Goal: Information Seeking & Learning: Learn about a topic

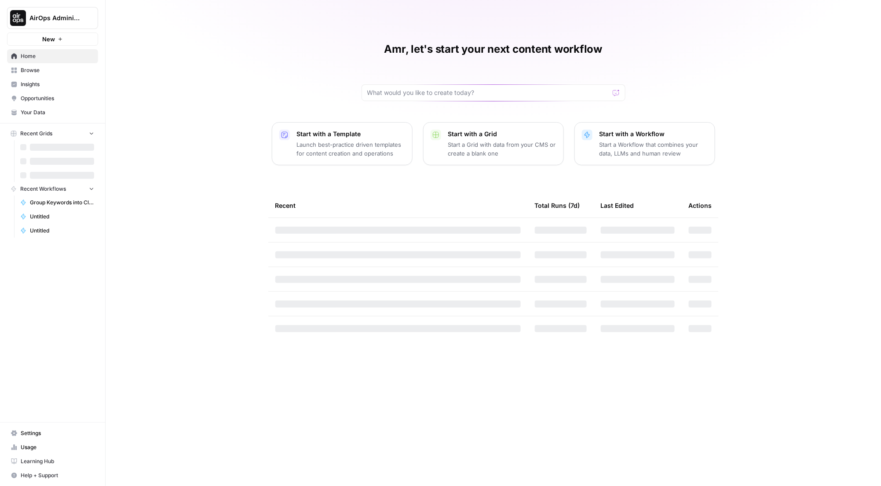
click at [35, 26] on button "AirOps Administrative" at bounding box center [52, 18] width 91 height 22
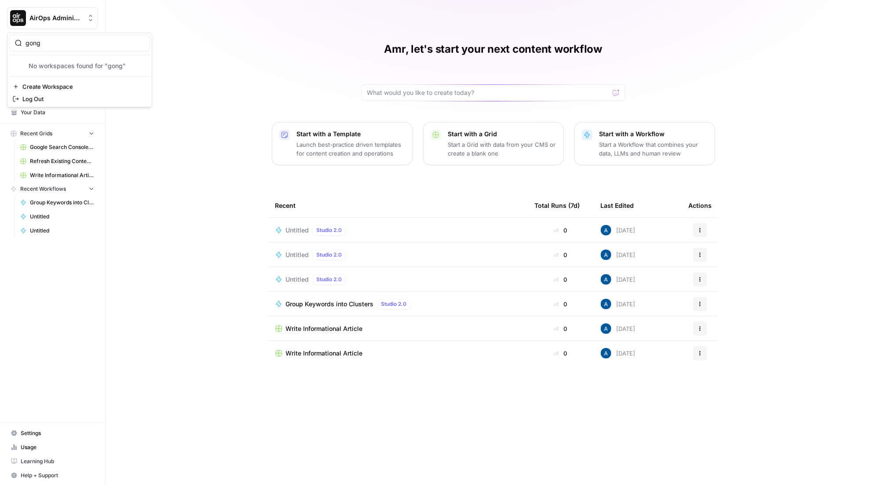
type input "gong"
click at [55, 22] on button "AirOps Administrative" at bounding box center [52, 18] width 91 height 22
type input "gong"
click at [47, 66] on span "AirOps AEO - Single Brand (Gong)" at bounding box center [85, 66] width 116 height 9
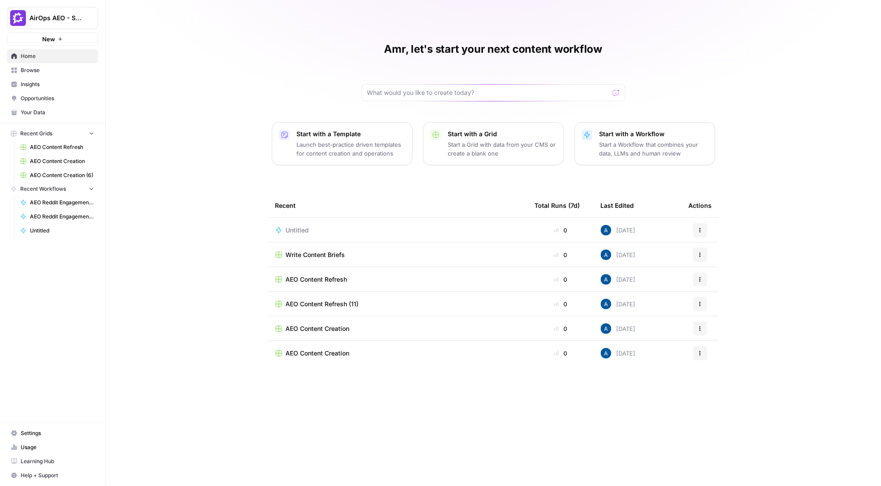
click at [35, 79] on link "Insights" at bounding box center [52, 84] width 91 height 14
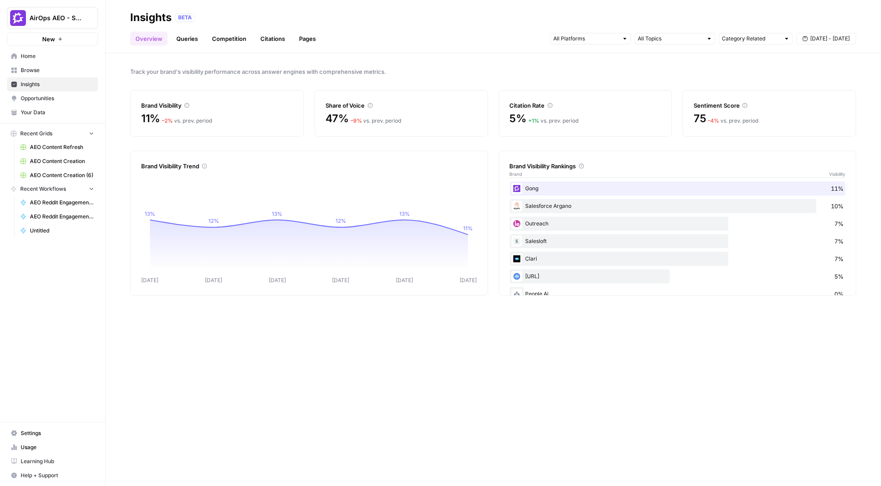
click at [186, 39] on link "Queries" at bounding box center [187, 39] width 32 height 14
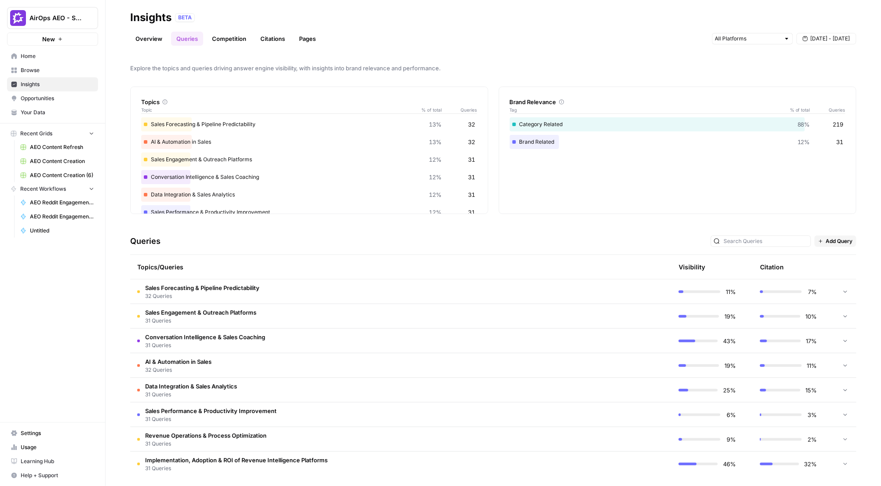
scroll to position [7, 0]
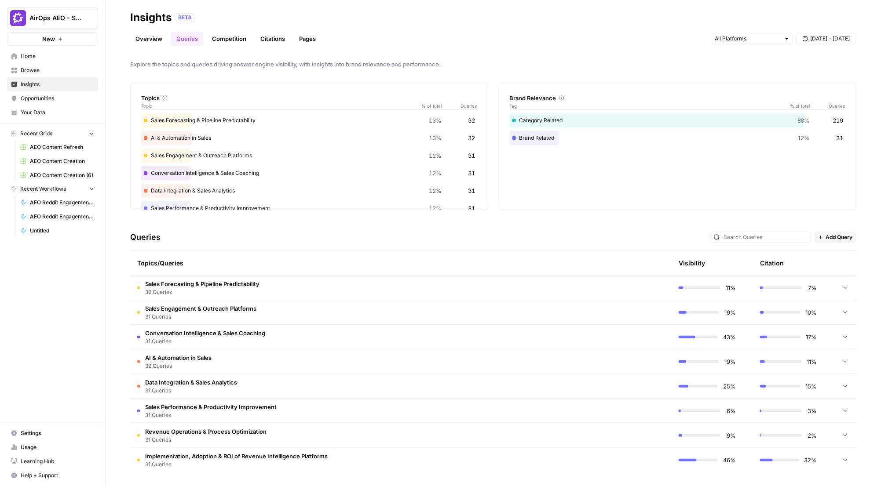
click at [816, 239] on button "Add Query" at bounding box center [835, 237] width 42 height 11
click at [821, 273] on div "Bulk Upload" at bounding box center [838, 268] width 46 height 9
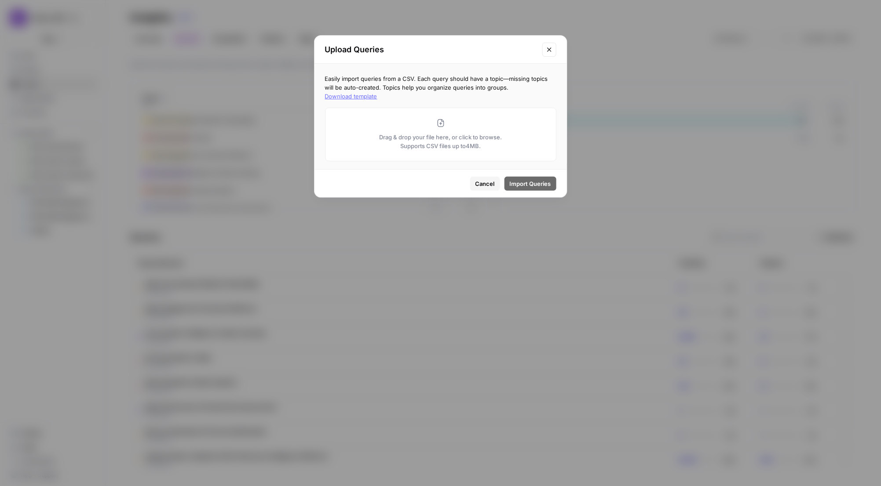
click at [489, 180] on span "Cancel" at bounding box center [484, 183] width 19 height 9
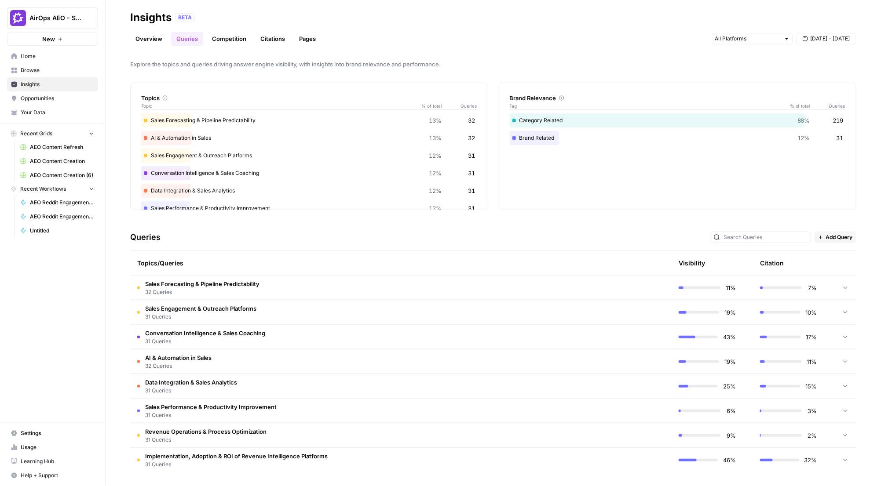
click at [375, 287] on td "Sales Forecasting & Pipeline Predictability 32 Queries" at bounding box center [359, 288] width 458 height 24
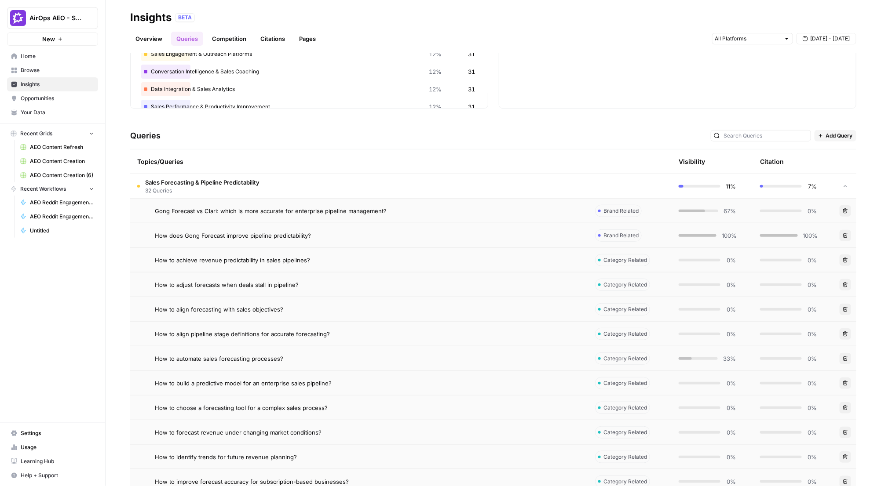
scroll to position [123, 0]
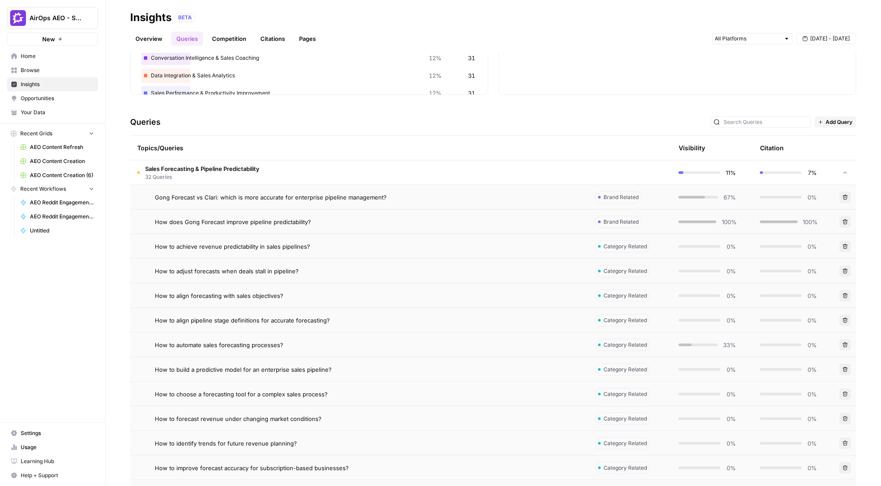
click at [473, 346] on div "How to automate sales forecasting processes?" at bounding box center [368, 345] width 426 height 9
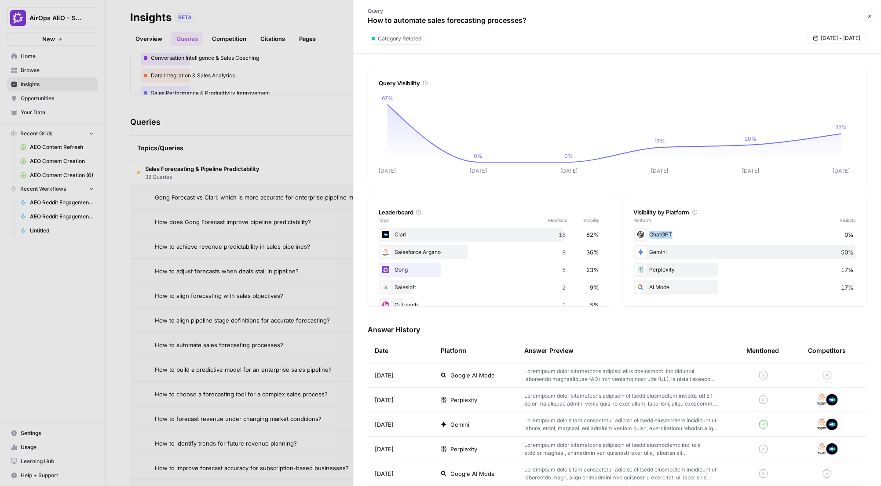
drag, startPoint x: 662, startPoint y: 232, endPoint x: 655, endPoint y: 236, distance: 8.8
click at [641, 231] on div "ChatGPT 0%" at bounding box center [744, 235] width 222 height 14
click at [661, 235] on div "ChatGPT 0%" at bounding box center [744, 235] width 222 height 14
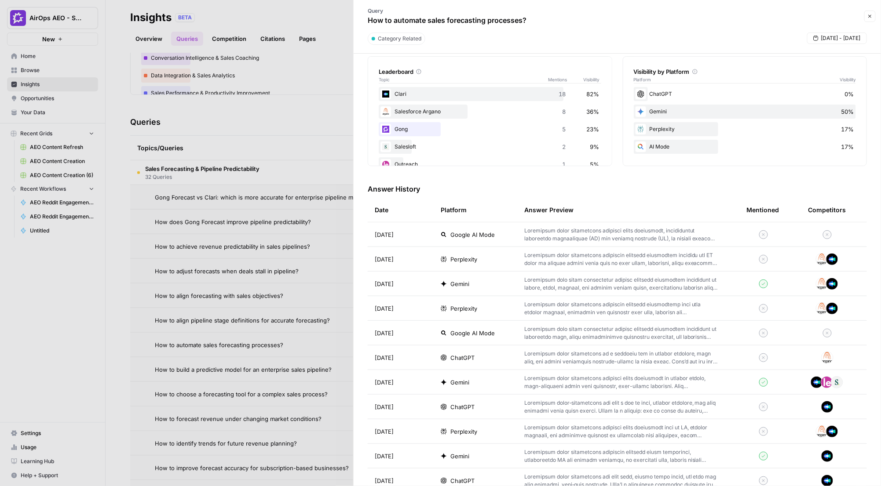
scroll to position [149, 0]
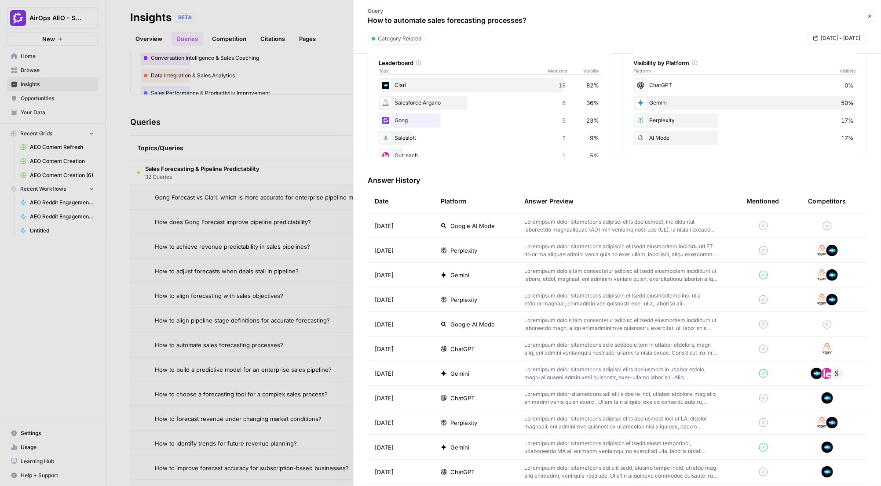
click at [653, 347] on p at bounding box center [621, 349] width 194 height 16
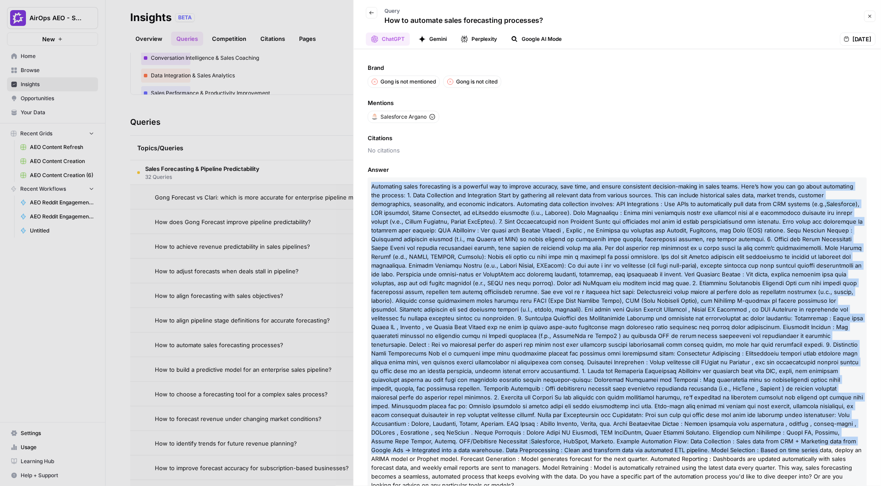
drag, startPoint x: 410, startPoint y: 173, endPoint x: 617, endPoint y: 429, distance: 329.1
click at [622, 437] on div "Answer Automating sales forecasting is a powerful way to improve accuracy, save…" at bounding box center [617, 329] width 499 height 329
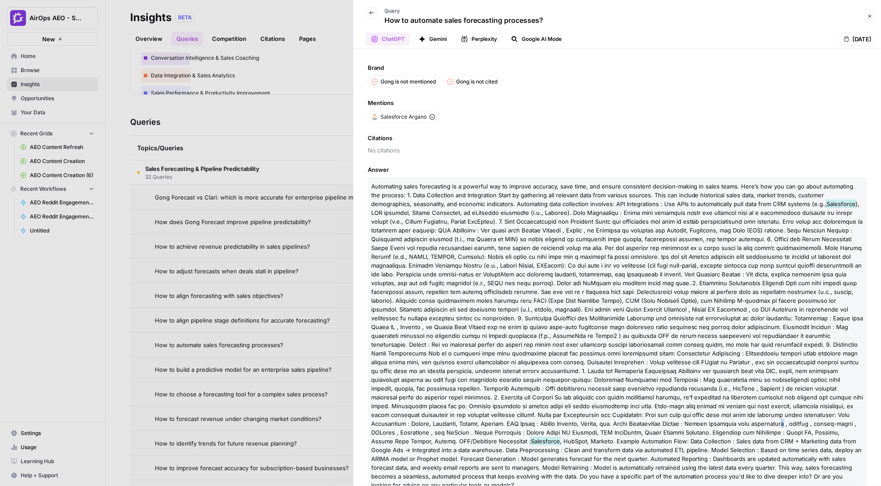
drag, startPoint x: 614, startPoint y: 427, endPoint x: 586, endPoint y: 386, distance: 49.1
click at [598, 401] on p "Automating sales forecasting is a powerful way to improve accuracy, save time, …" at bounding box center [617, 336] width 499 height 317
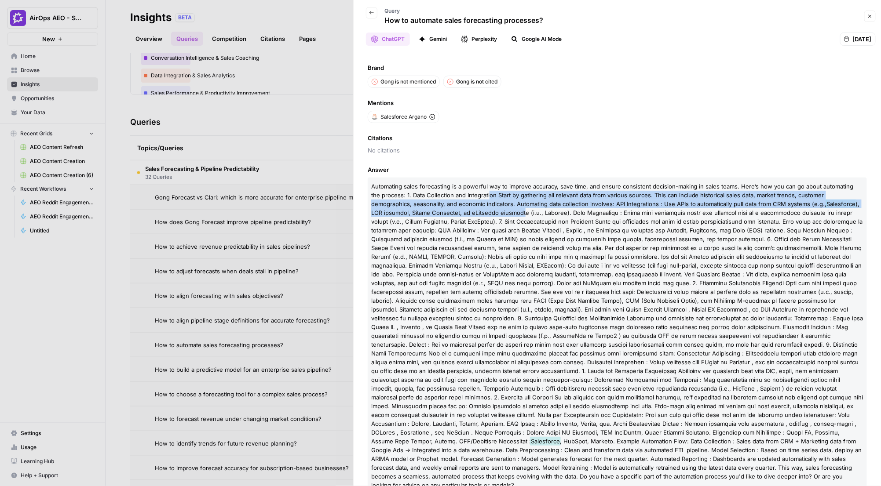
click at [486, 210] on p "Automating sales forecasting is a powerful way to improve accuracy, save time, …" at bounding box center [617, 336] width 499 height 317
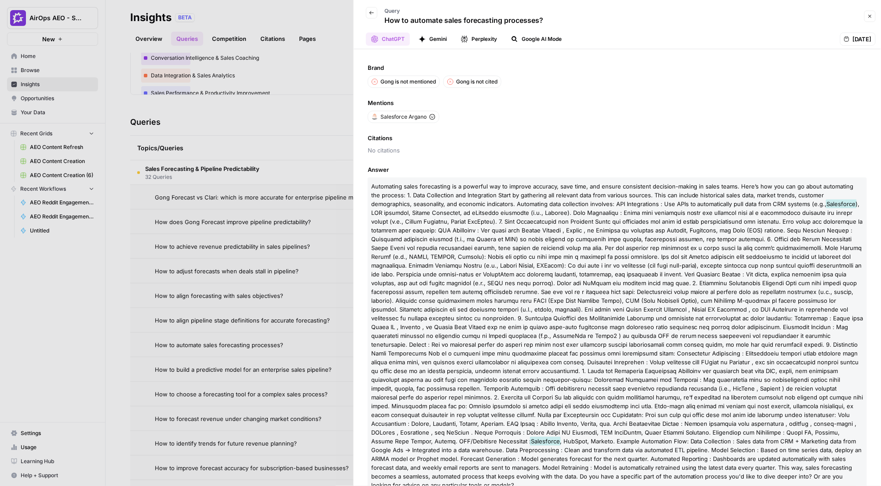
click at [497, 178] on div "Answer Automating sales forecasting is a powerful way to improve accuracy, save…" at bounding box center [617, 329] width 499 height 329
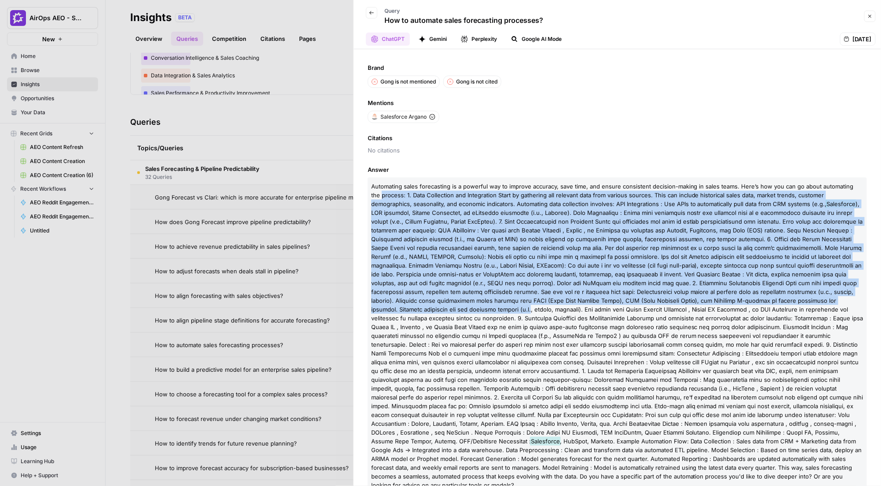
drag, startPoint x: 361, startPoint y: 196, endPoint x: 530, endPoint y: 306, distance: 201.6
click at [530, 306] on div "Brand Gong is not mentioned Gong is not cited Mentions Salesforce Argano Citati…" at bounding box center [616, 267] width 527 height 437
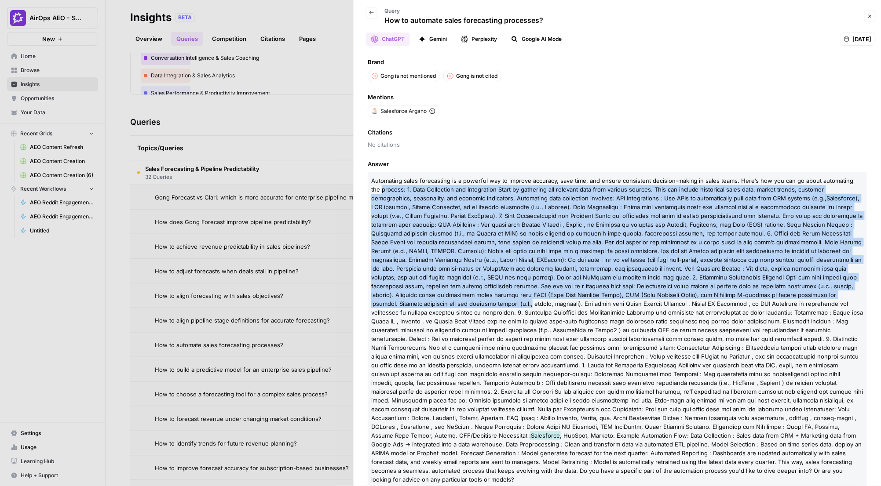
scroll to position [13, 0]
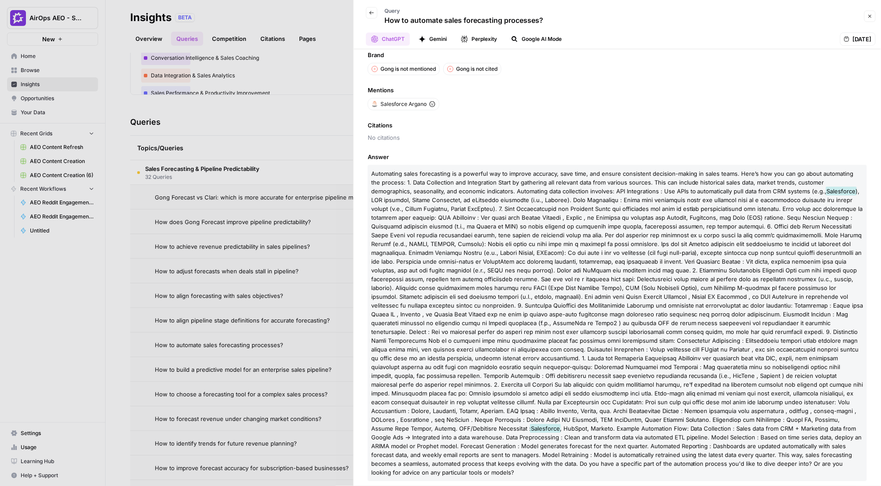
click at [681, 368] on span at bounding box center [617, 310] width 492 height 244
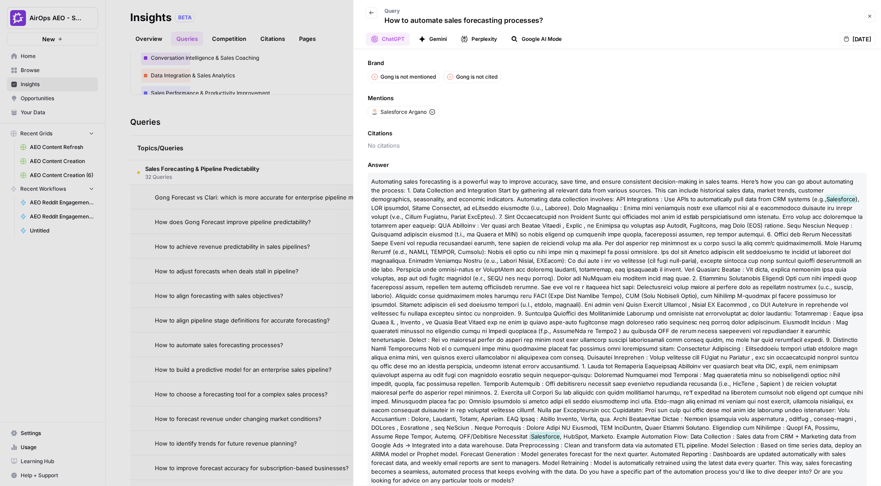
scroll to position [0, 0]
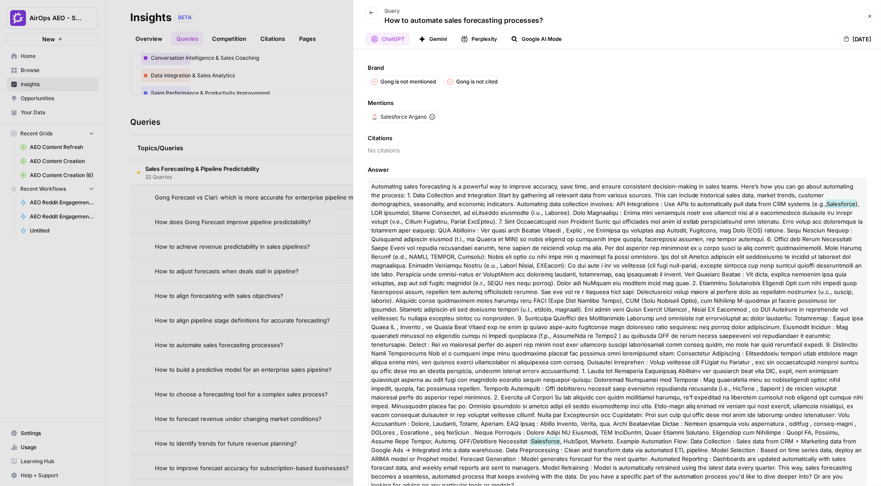
click at [207, 252] on div at bounding box center [440, 243] width 881 height 486
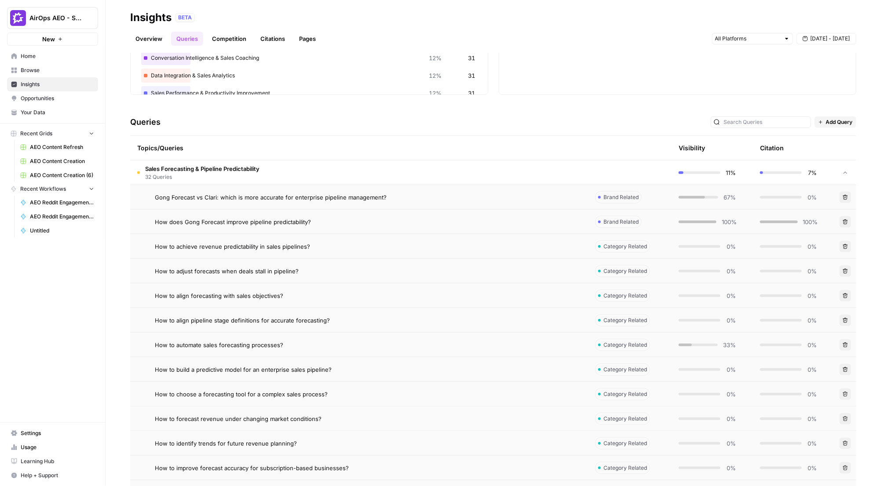
click at [540, 219] on div "How does Gong Forecast improve pipeline predictability?" at bounding box center [368, 222] width 426 height 9
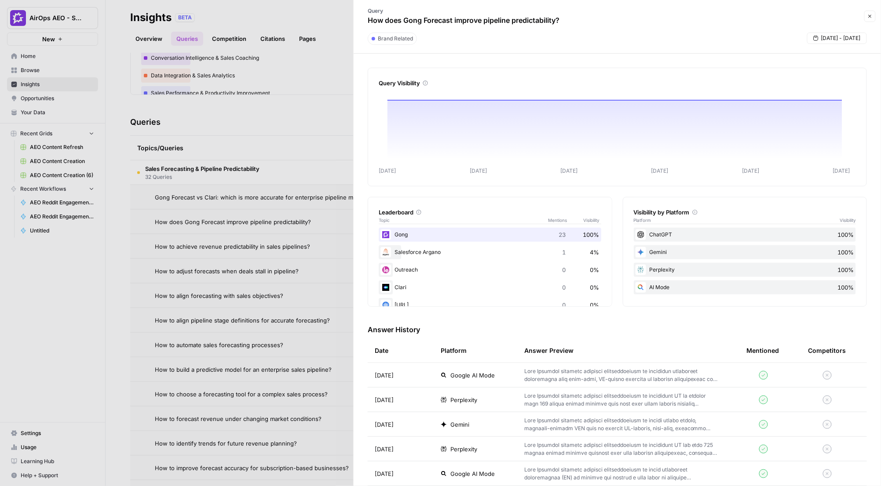
drag, startPoint x: 251, startPoint y: 266, endPoint x: 259, endPoint y: 267, distance: 8.4
click at [253, 267] on div at bounding box center [440, 243] width 881 height 486
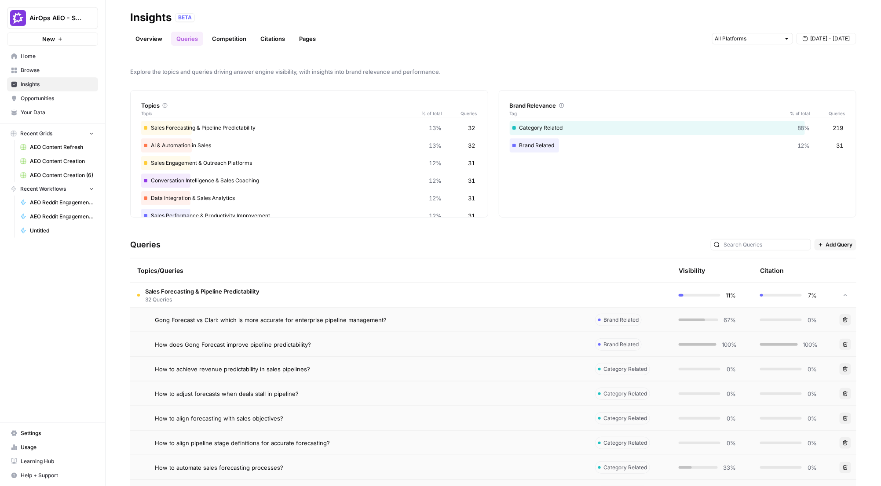
click at [312, 34] on link "Pages" at bounding box center [307, 39] width 27 height 14
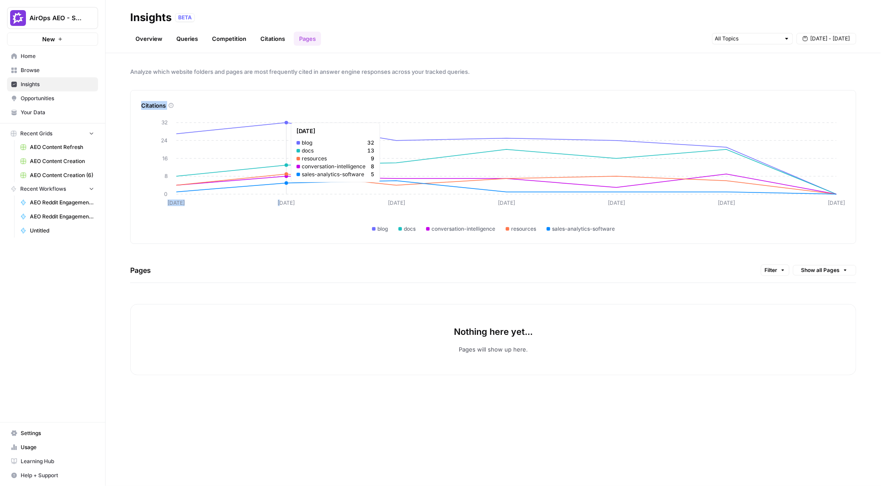
drag, startPoint x: 153, startPoint y: 93, endPoint x: 301, endPoint y: 202, distance: 183.6
click at [291, 192] on div "Citations Sep 26 Sep 27 Sep 28 Sep 29 Sep 30 Oct 1 Oct 2 0 8 16 24 32 blog docs…" at bounding box center [493, 167] width 726 height 154
click at [323, 247] on div "Analyze which website folders and pages are most frequently cited in answer eng…" at bounding box center [493, 269] width 775 height 433
click at [87, 14] on icon "Workspace: AirOps AEO - Single Brand (Gong)" at bounding box center [90, 18] width 9 height 9
type input "klav"
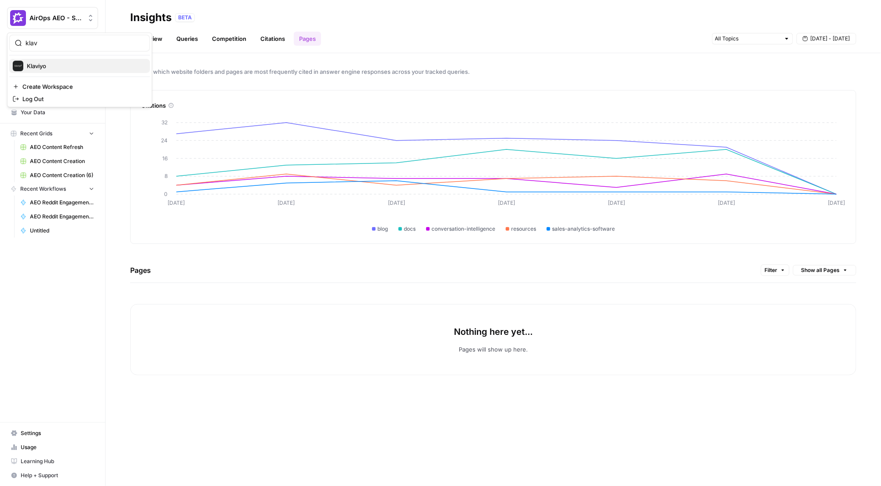
click at [82, 62] on span "Klaviyo" at bounding box center [85, 66] width 116 height 9
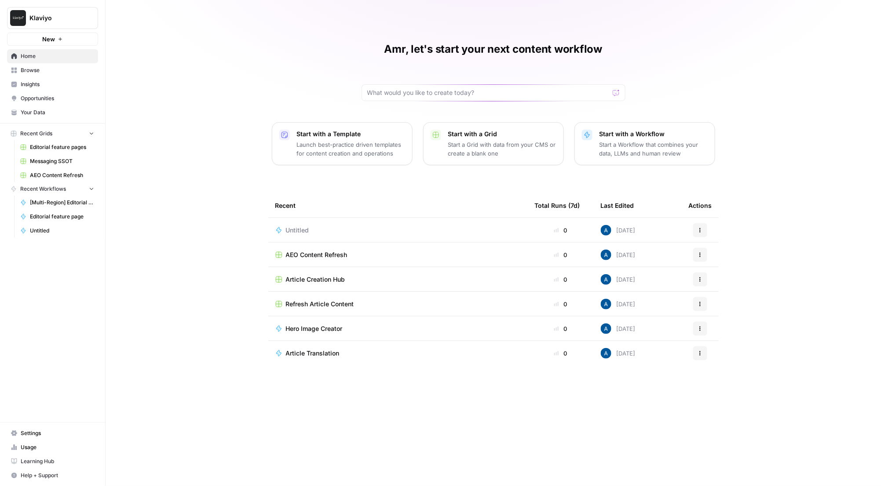
click at [38, 99] on span "Opportunities" at bounding box center [57, 99] width 73 height 8
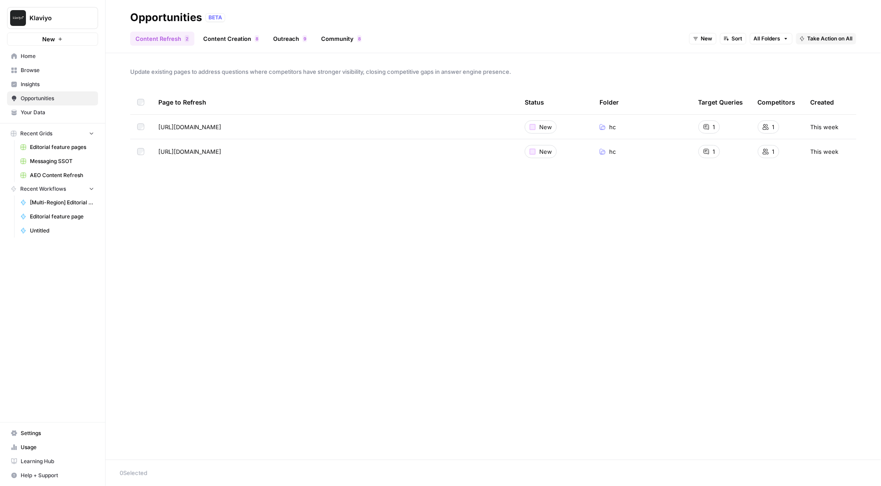
click at [73, 15] on span "Klaviyo" at bounding box center [55, 18] width 53 height 9
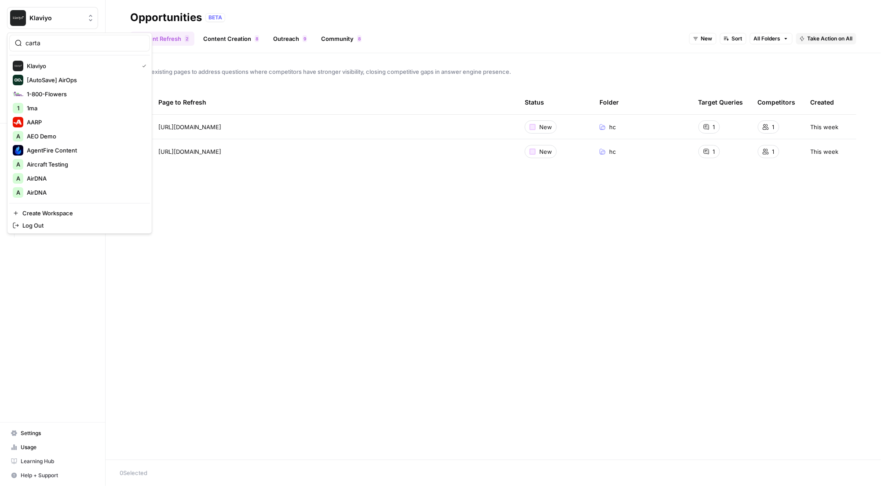
type input "carta"
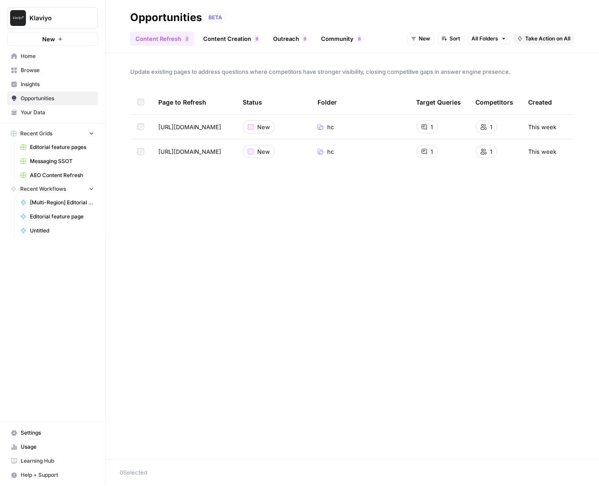
click at [194, 262] on div "Update existing pages to address questions where competitors have stronger visi…" at bounding box center [352, 256] width 493 height 407
click at [55, 95] on span "Opportunities" at bounding box center [57, 99] width 73 height 8
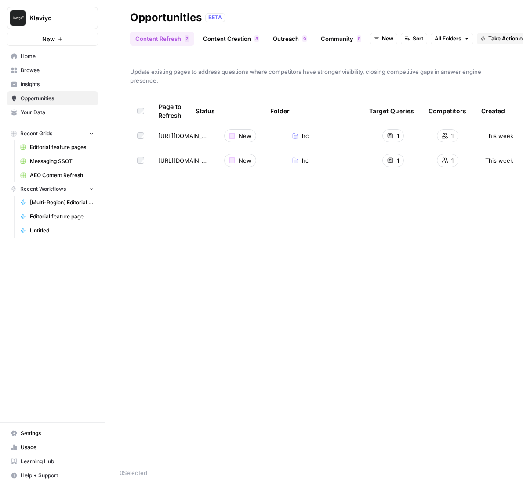
click at [273, 266] on div "Update existing pages to address questions where competitors have stronger visi…" at bounding box center [315, 256] width 418 height 407
